Goal: Information Seeking & Learning: Learn about a topic

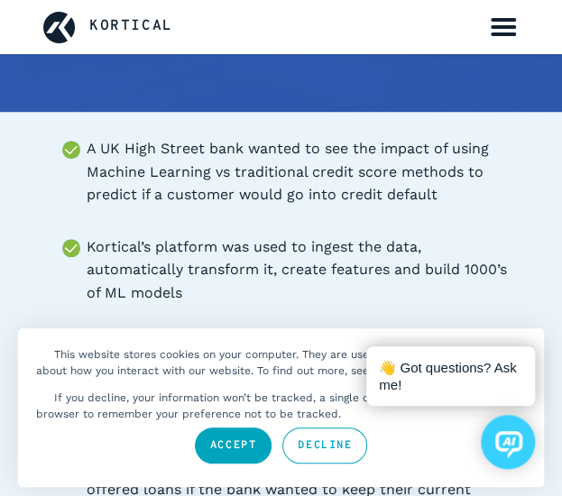
scroll to position [271, 0]
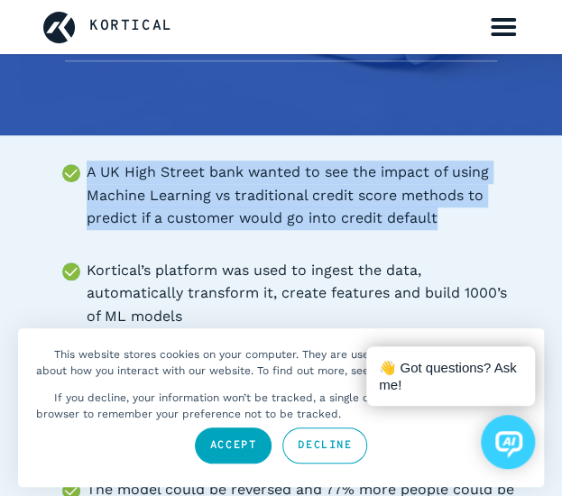
drag, startPoint x: 90, startPoint y: 170, endPoint x: 483, endPoint y: 225, distance: 397.0
click at [483, 225] on li "A UK High Street bank wanted to see the impact of using Machine Learning vs tra…" at bounding box center [303, 195] width 432 height 69
copy li "A UK High Street bank wanted to see the impact of using Machine Learning vs tra…"
click at [301, 444] on link "Decline" at bounding box center [324, 445] width 85 height 36
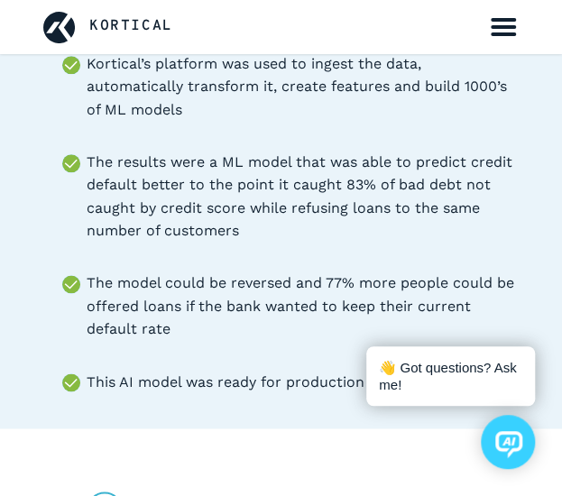
scroll to position [451, 0]
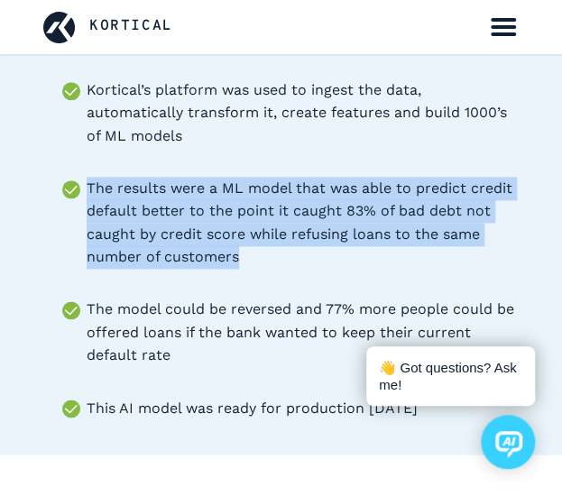
drag, startPoint x: 90, startPoint y: 188, endPoint x: 247, endPoint y: 245, distance: 167.2
click at [296, 268] on li "The results were a ML model that was able to predict credit default better to t…" at bounding box center [303, 223] width 432 height 92
copy li "The results were a ML model that was able to predict credit default better to t…"
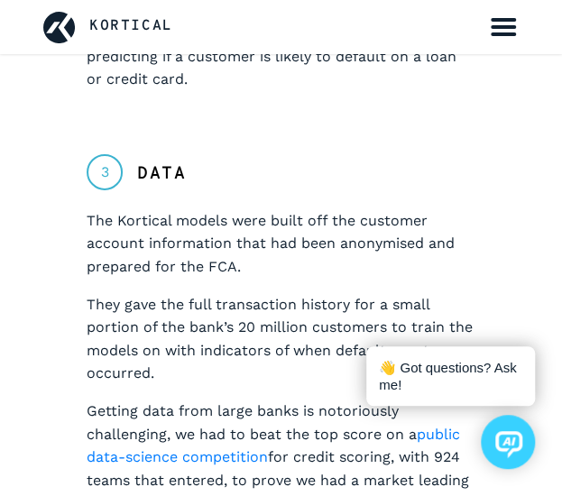
scroll to position [1353, 0]
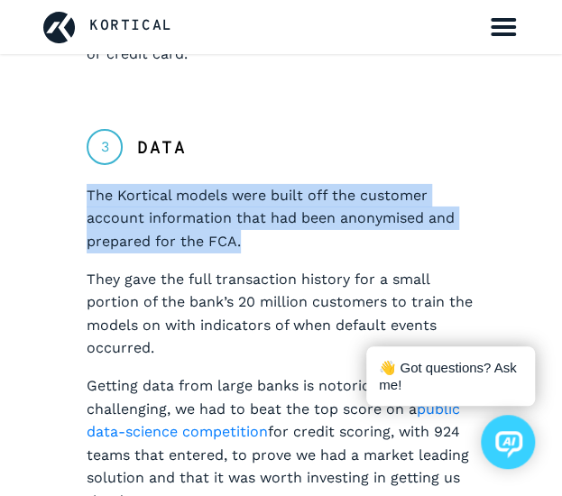
drag, startPoint x: 240, startPoint y: 244, endPoint x: 41, endPoint y: 201, distance: 203.0
click at [41, 201] on section "3 Data The Kortical models were built off the customer account information that…" at bounding box center [281, 328] width 562 height 399
copy p "The Kortical models were built off the customer account information that had be…"
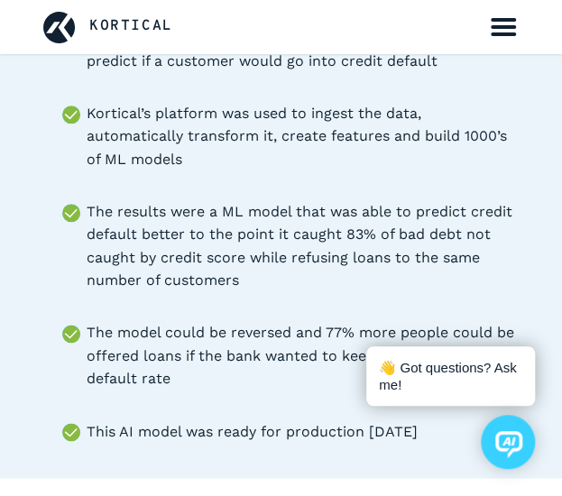
scroll to position [451, 0]
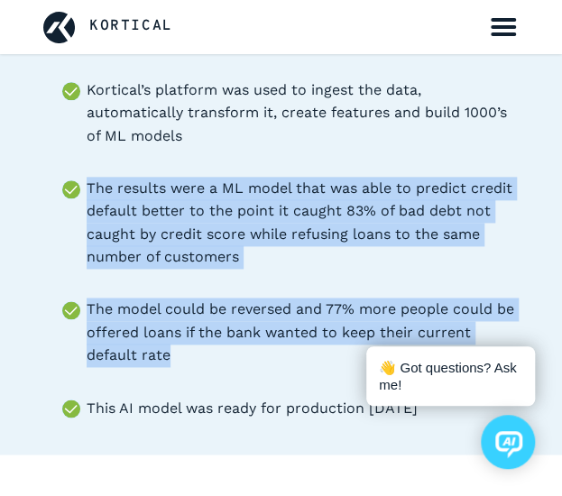
drag, startPoint x: 88, startPoint y: 186, endPoint x: 192, endPoint y: 353, distance: 196.4
click at [216, 357] on ul "A UK High Street bank wanted to see the impact of using Machine Learning vs tra…" at bounding box center [280, 199] width 475 height 438
copy ul "The results were a ML model that was able to predict credit default better to t…"
